Goal: Task Accomplishment & Management: Complete application form

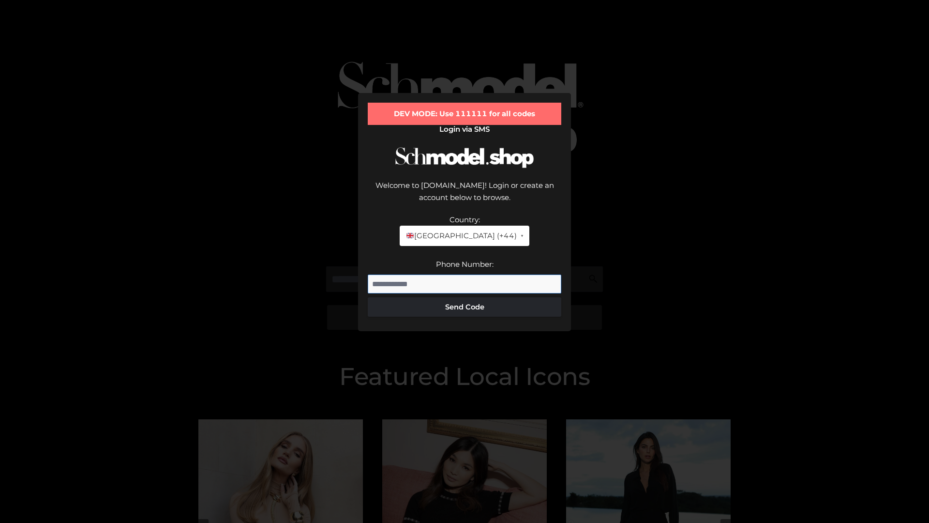
click at [465, 274] on input "Phone Number:" at bounding box center [465, 283] width 194 height 19
type input "**********"
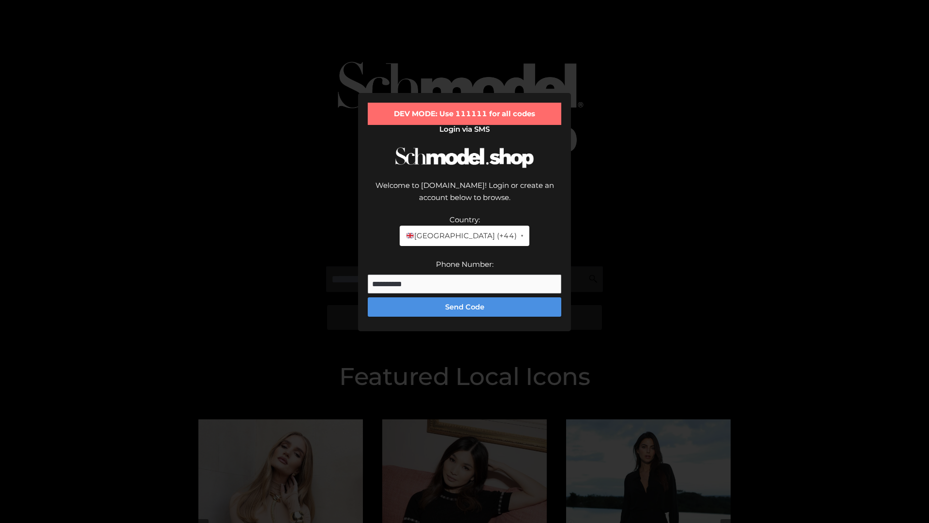
click at [465, 297] on button "Send Code" at bounding box center [465, 306] width 194 height 19
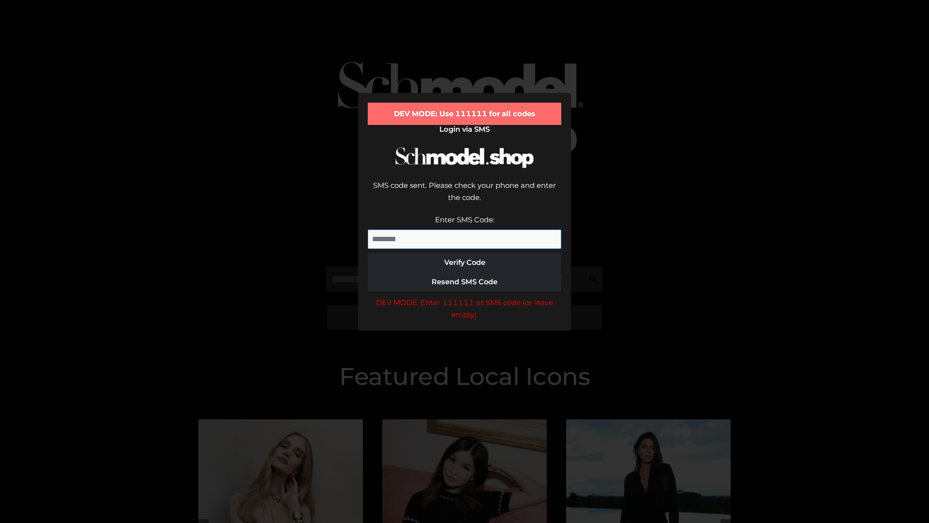
click at [465, 229] on input "Enter SMS Code:" at bounding box center [465, 238] width 194 height 19
type input "******"
click at [465, 253] on button "Verify Code" at bounding box center [465, 262] width 194 height 19
click at [465, 296] on div "DEV MODE: Enter 111111 as SMS code (or leave empty)." at bounding box center [465, 308] width 194 height 25
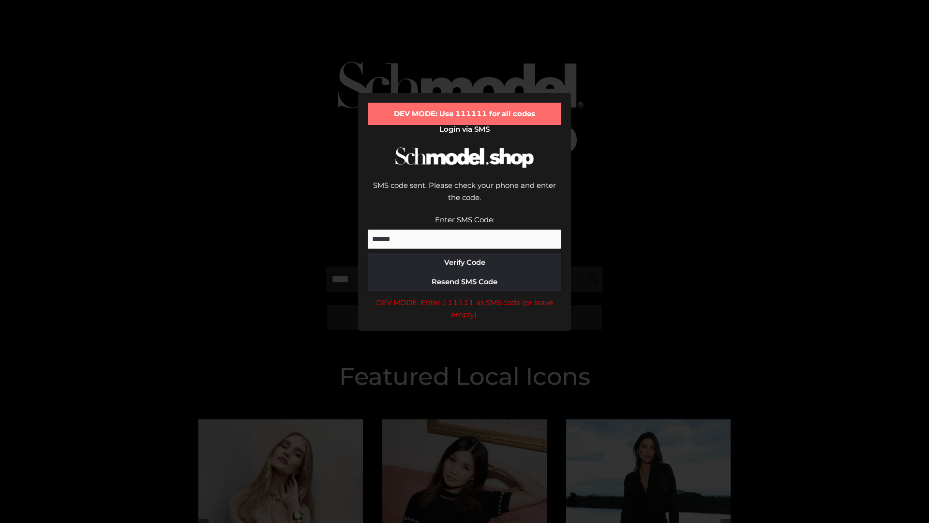
click at [465, 296] on div "DEV MODE: Enter 111111 as SMS code (or leave empty)." at bounding box center [465, 308] width 194 height 25
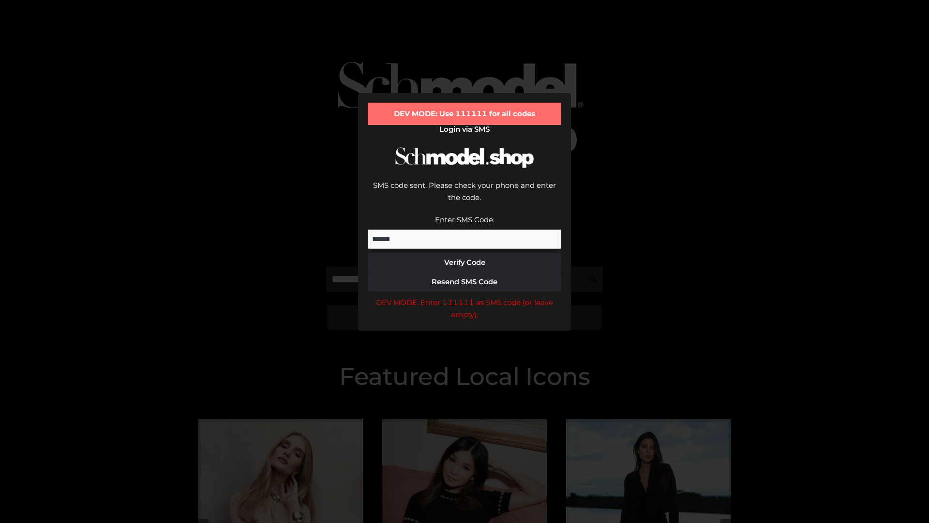
click at [465, 296] on div "DEV MODE: Enter 111111 as SMS code (or leave empty)." at bounding box center [465, 308] width 194 height 25
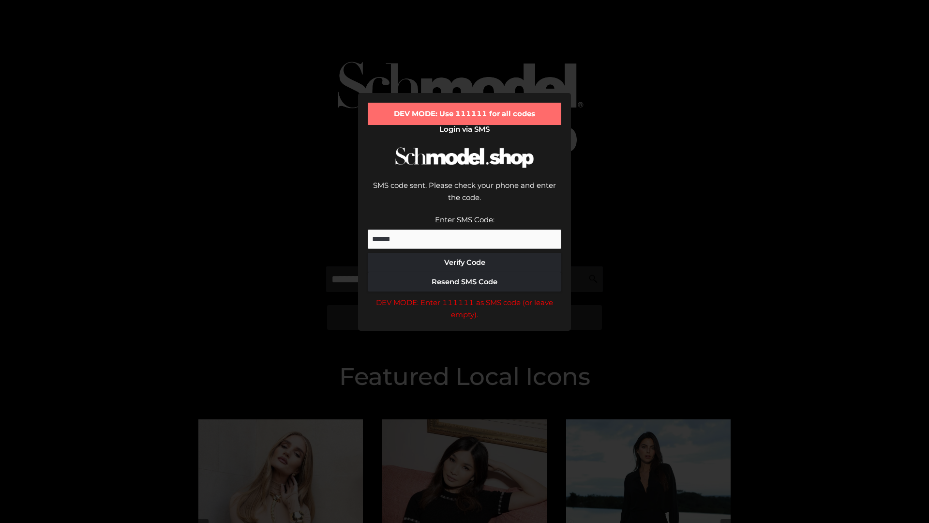
click at [465, 296] on div "DEV MODE: Enter 111111 as SMS code (or leave empty)." at bounding box center [465, 308] width 194 height 25
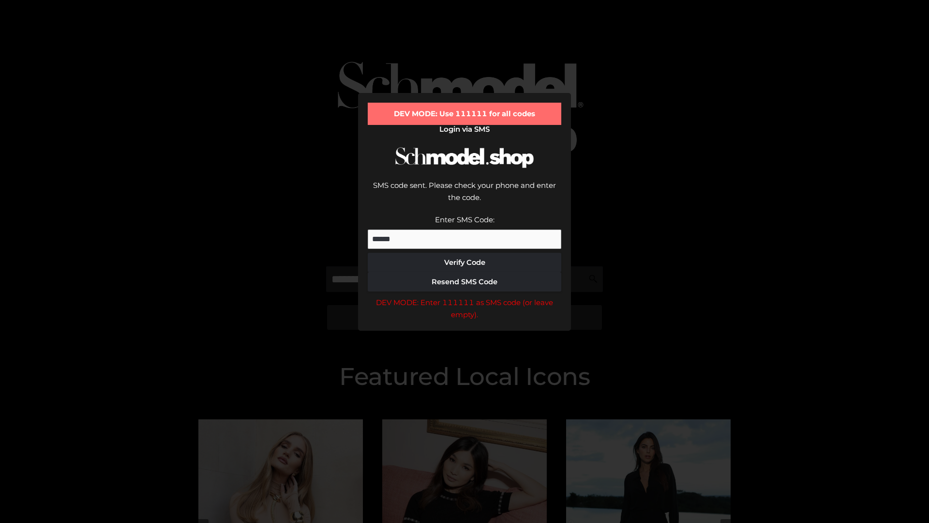
click at [465, 296] on div "DEV MODE: Enter 111111 as SMS code (or leave empty)." at bounding box center [465, 308] width 194 height 25
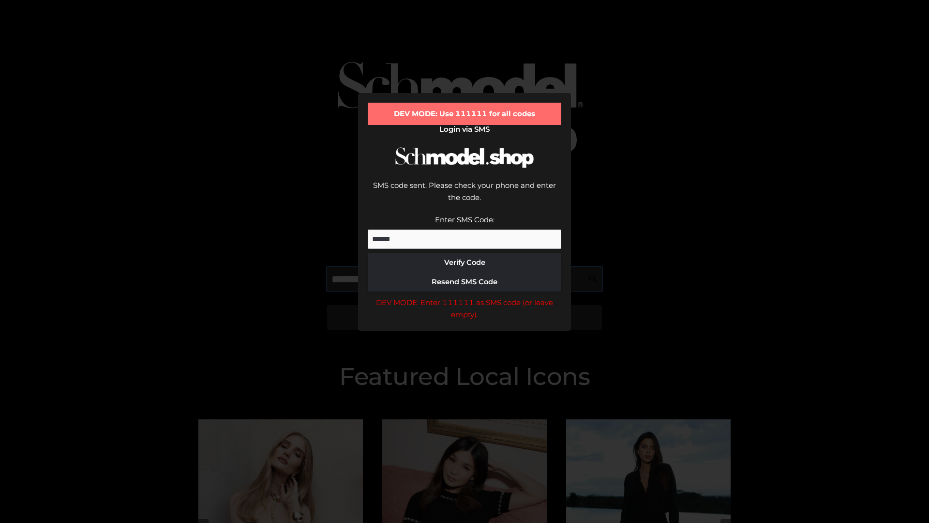
scroll to position [0, 0]
click at [465, 296] on div "DEV MODE: Enter 111111 as SMS code (or leave empty)." at bounding box center [465, 308] width 194 height 25
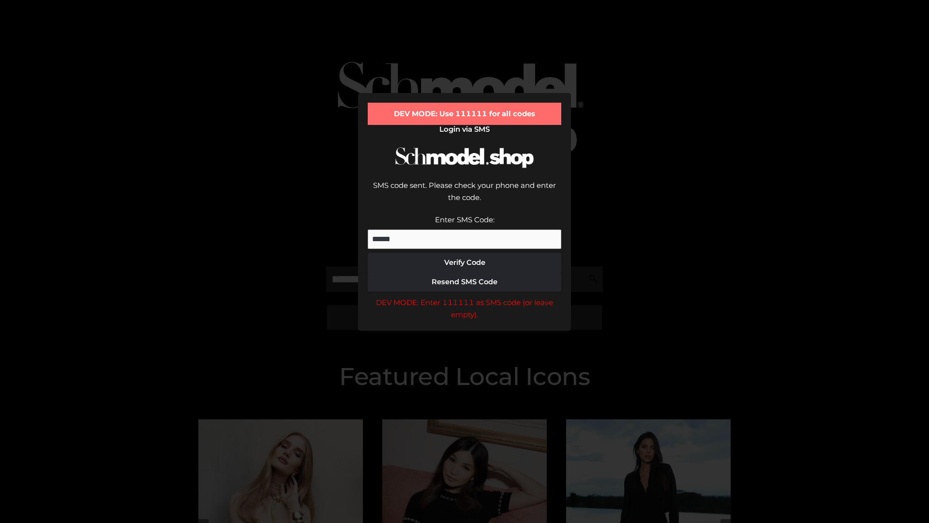
click at [465, 296] on div "DEV MODE: Enter 111111 as SMS code (or leave empty)." at bounding box center [465, 308] width 194 height 25
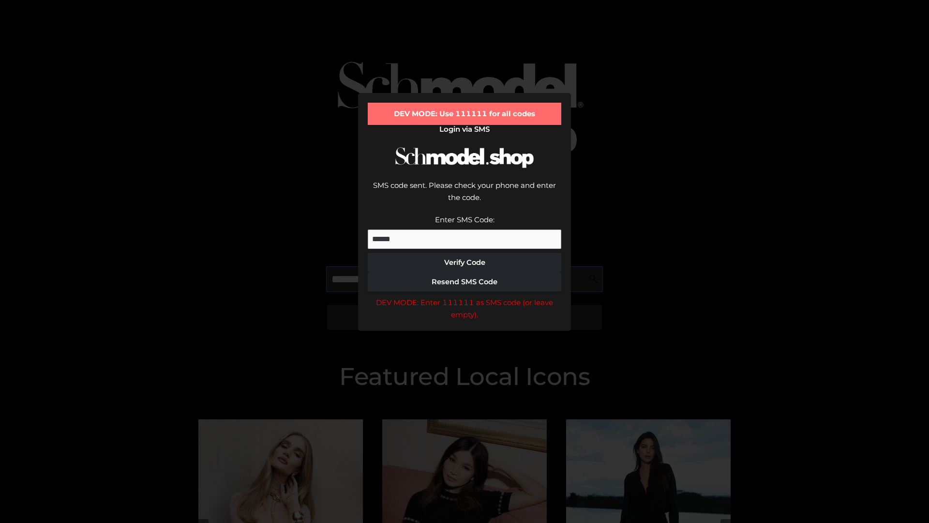
scroll to position [0, 59]
click at [465, 296] on div "DEV MODE: Enter 111111 as SMS code (or leave empty)." at bounding box center [465, 308] width 194 height 25
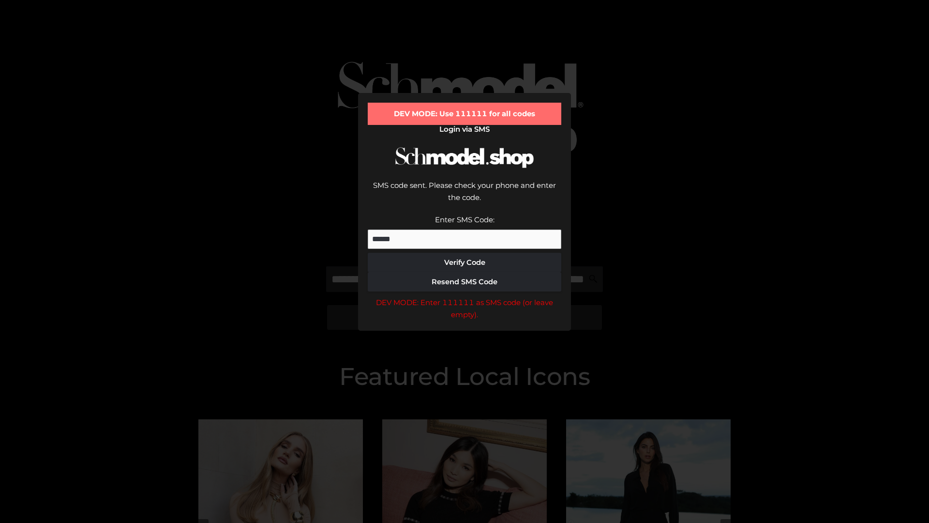
click at [465, 296] on div "DEV MODE: Enter 111111 as SMS code (or leave empty)." at bounding box center [465, 308] width 194 height 25
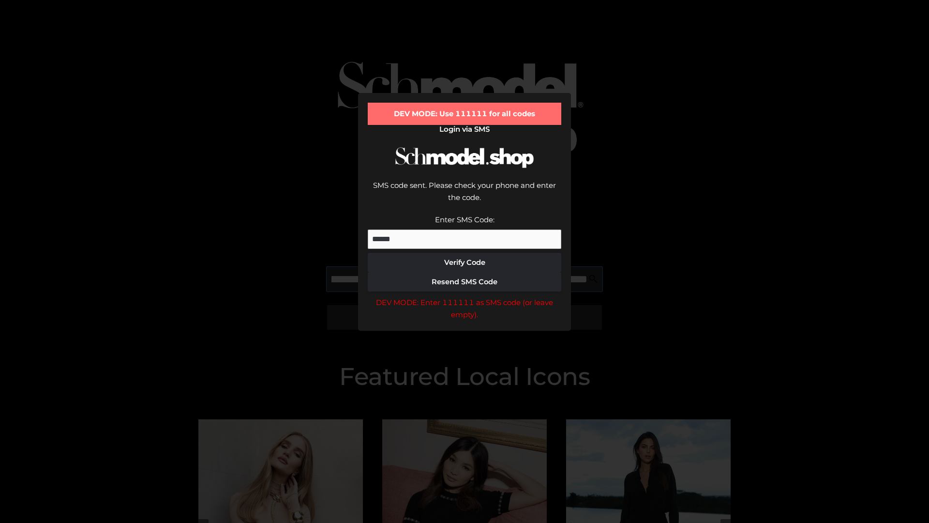
scroll to position [0, 120]
click at [465, 296] on div "DEV MODE: Enter 111111 as SMS code (or leave empty)." at bounding box center [465, 308] width 194 height 25
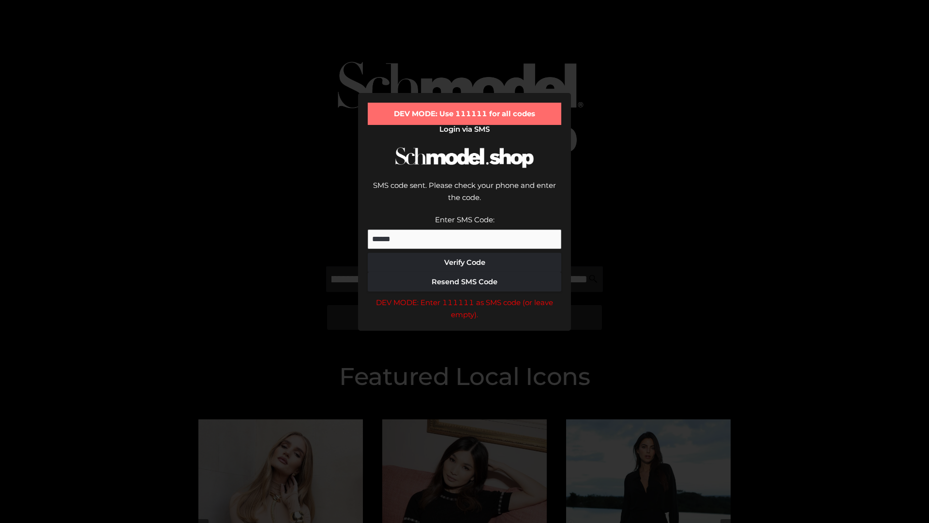
click at [465, 296] on div "DEV MODE: Enter 111111 as SMS code (or leave empty)." at bounding box center [465, 308] width 194 height 25
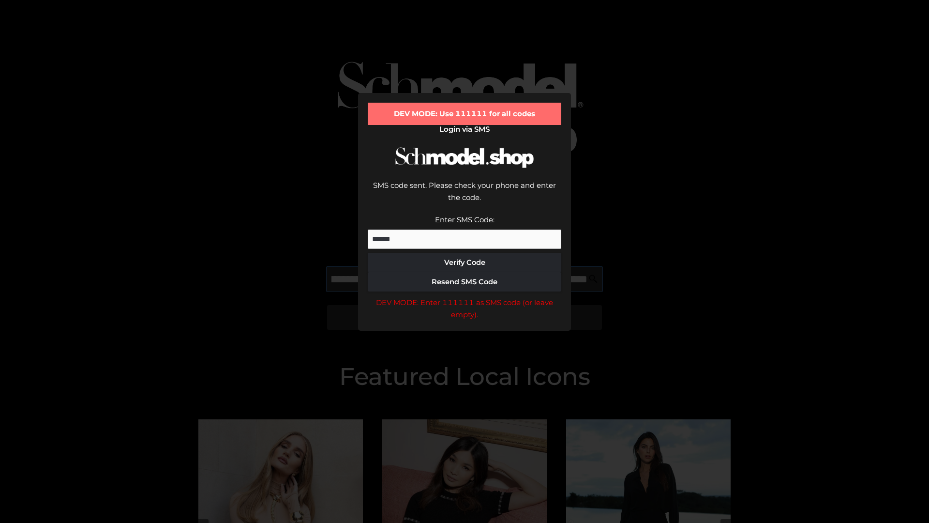
scroll to position [0, 176]
click at [465, 296] on div "DEV MODE: Enter 111111 as SMS code (or leave empty)." at bounding box center [465, 308] width 194 height 25
type input "**********"
